Goal: Task Accomplishment & Management: Use online tool/utility

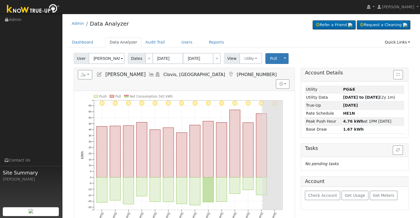
click at [99, 57] on input "[PERSON_NAME]" at bounding box center [107, 58] width 36 height 11
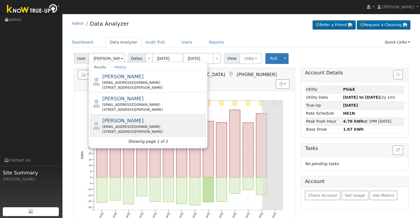
click at [147, 120] on div "[PERSON_NAME] [EMAIL_ADDRESS][DOMAIN_NAME] [STREET_ADDRESS][PERSON_NAME]" at bounding box center [153, 125] width 102 height 17
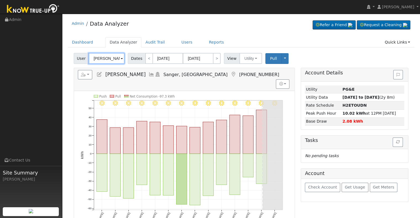
click at [106, 59] on input "[PERSON_NAME]" at bounding box center [107, 58] width 36 height 11
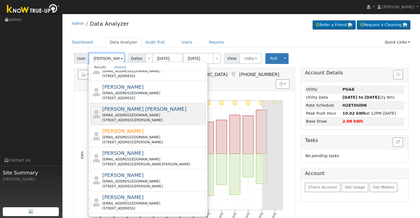
scroll to position [28, 0]
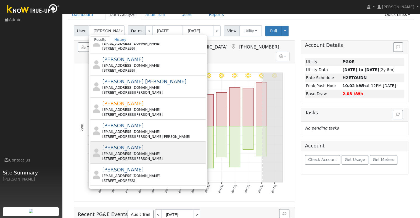
click at [147, 152] on div "[EMAIL_ADDRESS][DOMAIN_NAME]" at bounding box center [153, 154] width 102 height 5
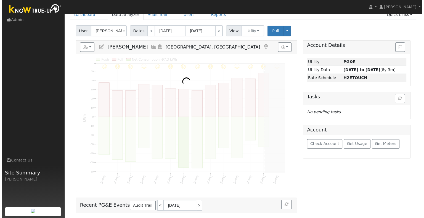
scroll to position [0, 0]
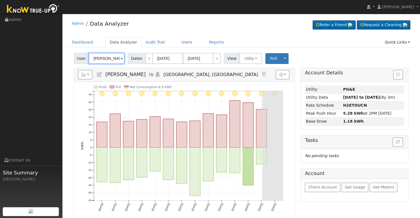
click at [105, 58] on input "[PERSON_NAME]" at bounding box center [107, 58] width 36 height 11
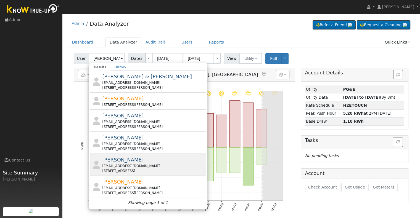
click at [133, 160] on div "[PERSON_NAME] [EMAIL_ADDRESS][DOMAIN_NAME] [STREET_ADDRESS]" at bounding box center [153, 164] width 102 height 17
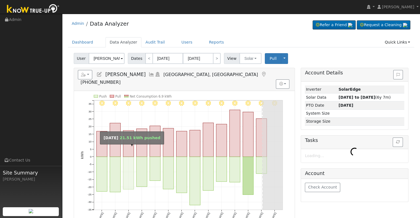
type input "[PERSON_NAME]"
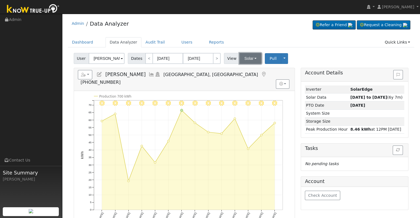
click at [245, 59] on button "Solar" at bounding box center [250, 58] width 22 height 11
click at [245, 69] on link "Utility" at bounding box center [257, 71] width 38 height 8
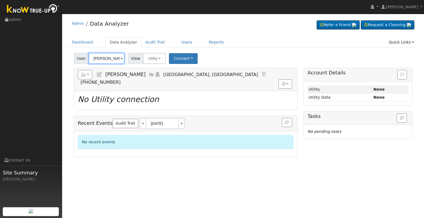
click at [100, 59] on input "[PERSON_NAME]" at bounding box center [107, 58] width 36 height 11
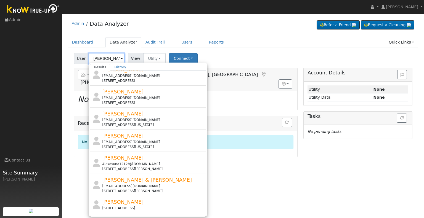
scroll to position [194, 0]
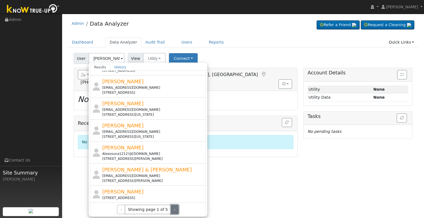
click at [171, 209] on button "›" at bounding box center [175, 209] width 8 height 9
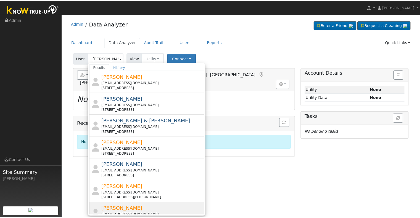
scroll to position [116, 0]
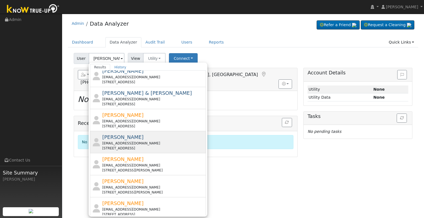
click at [147, 141] on div "[EMAIL_ADDRESS][DOMAIN_NAME]" at bounding box center [153, 143] width 102 height 5
type input "[PERSON_NAME]"
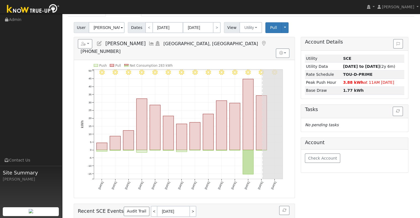
scroll to position [23, 0]
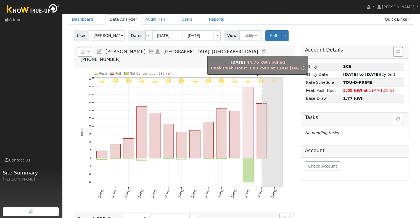
click at [248, 125] on rect "onclick=""" at bounding box center [248, 122] width 11 height 71
type input "[DATE]"
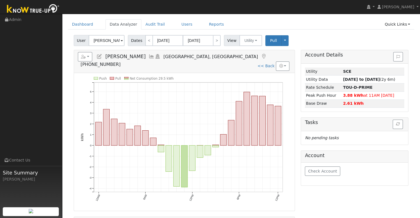
scroll to position [28, 0]
